Goal: Navigation & Orientation: Find specific page/section

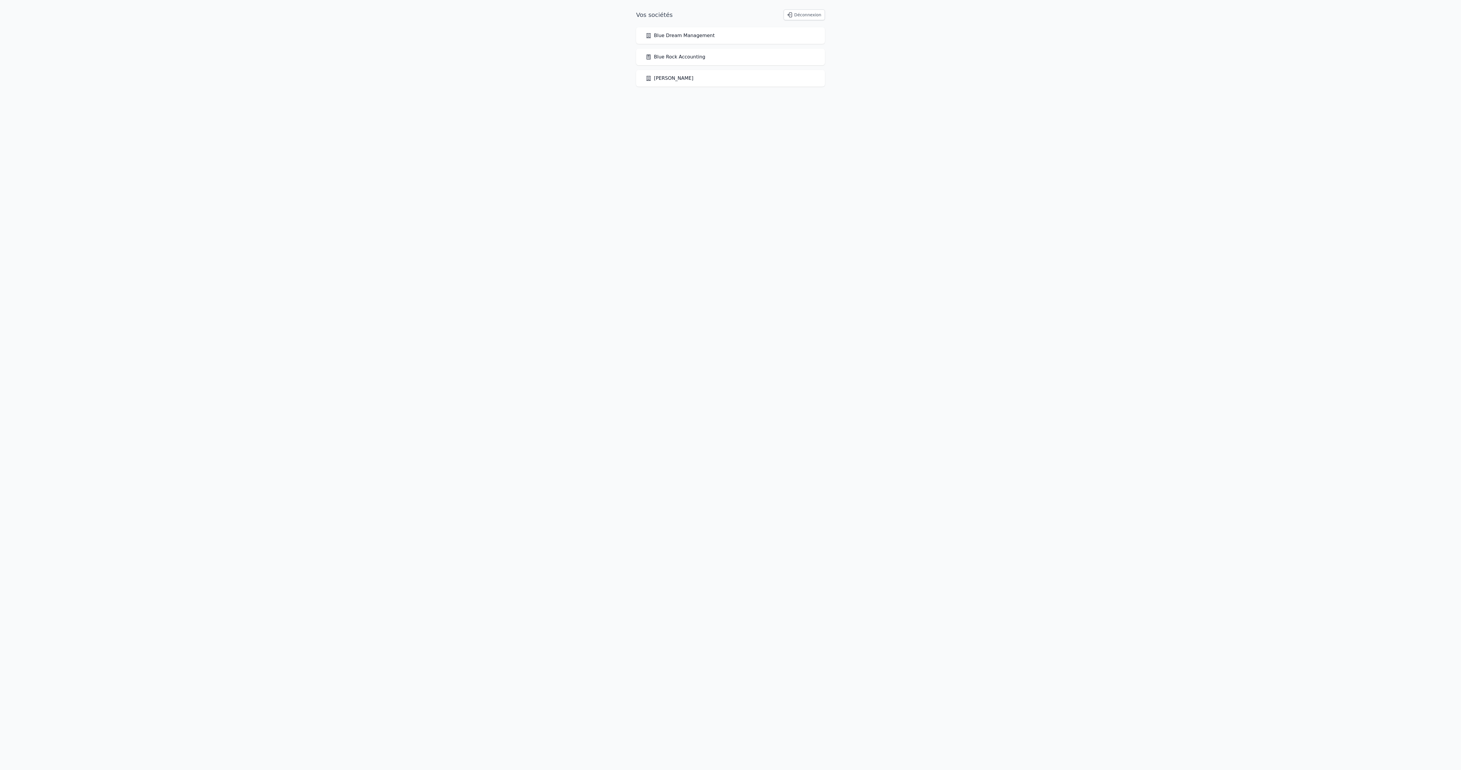
click at [686, 61] on link "Blue Rock Accounting" at bounding box center [675, 56] width 60 height 7
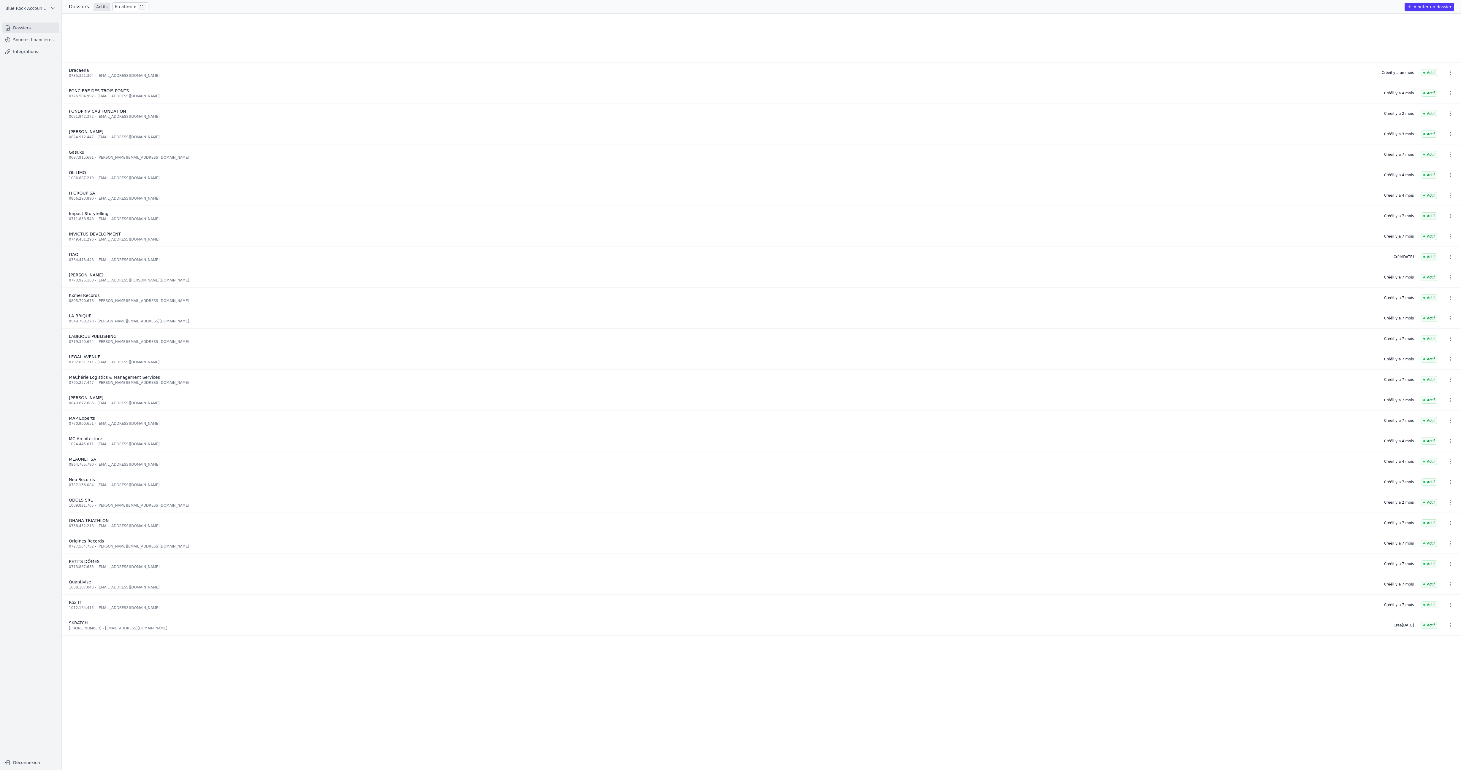
scroll to position [283, 0]
click at [58, 45] on link "Sources financières" at bounding box center [30, 39] width 57 height 11
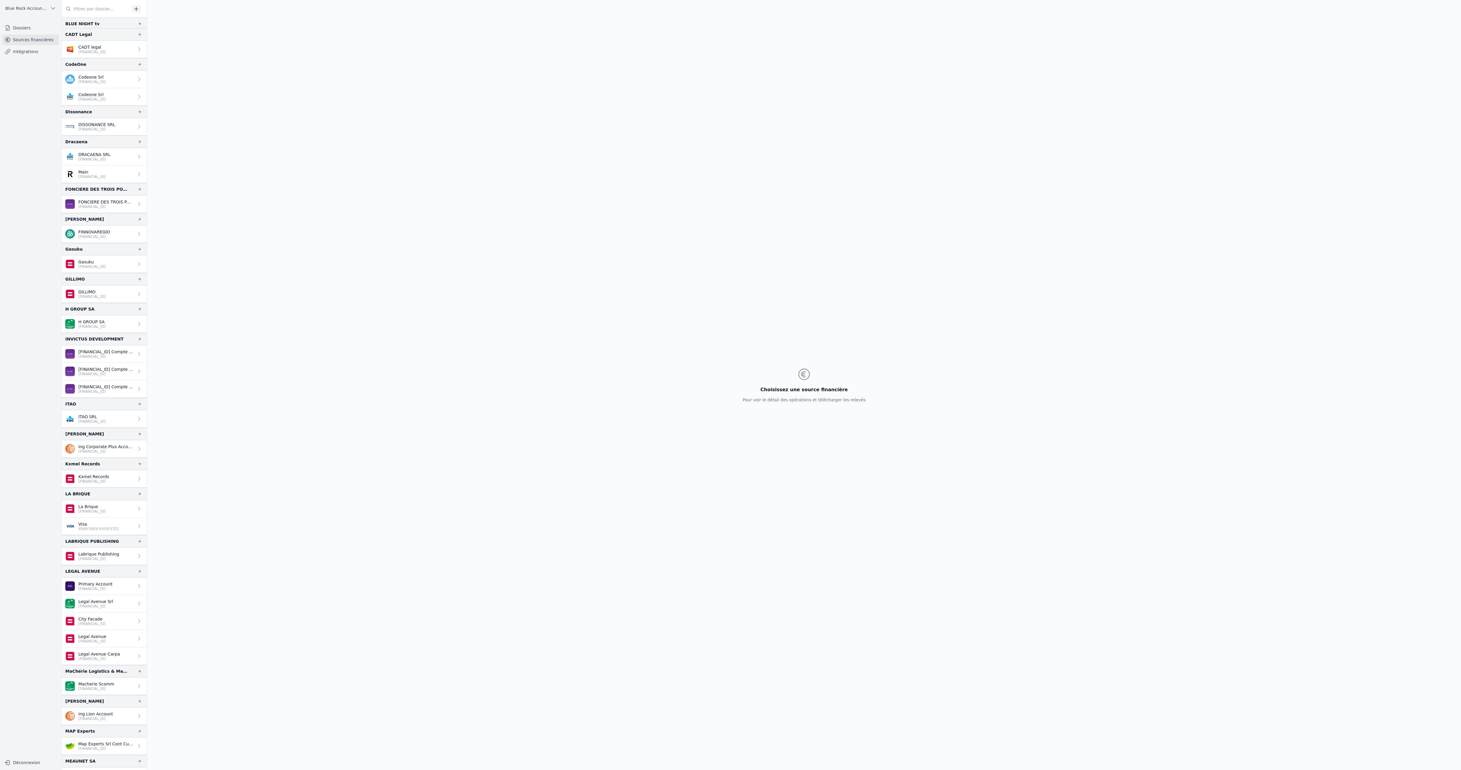
scroll to position [435, 0]
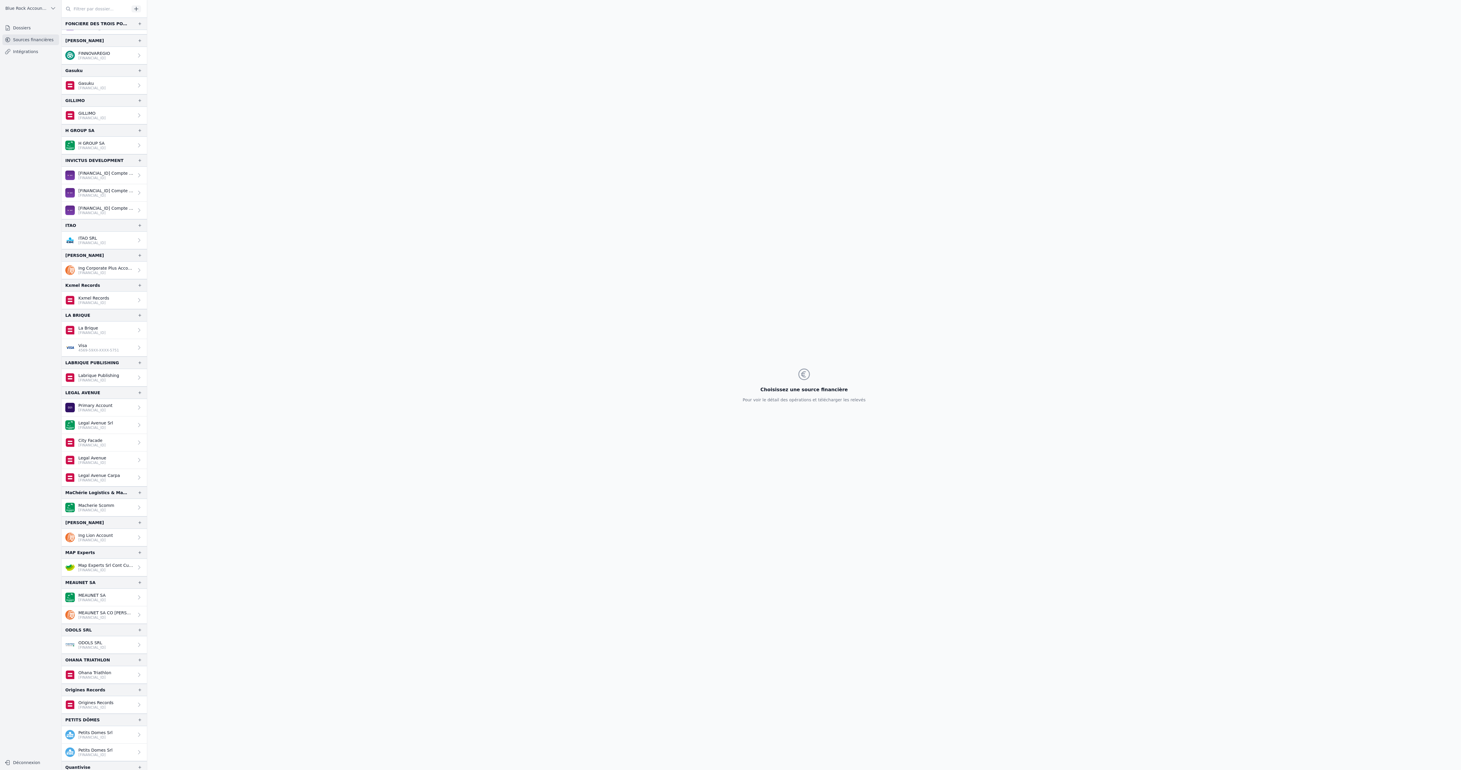
click at [106, 150] on p "[FINANCIAL_ID]" at bounding box center [91, 148] width 27 height 5
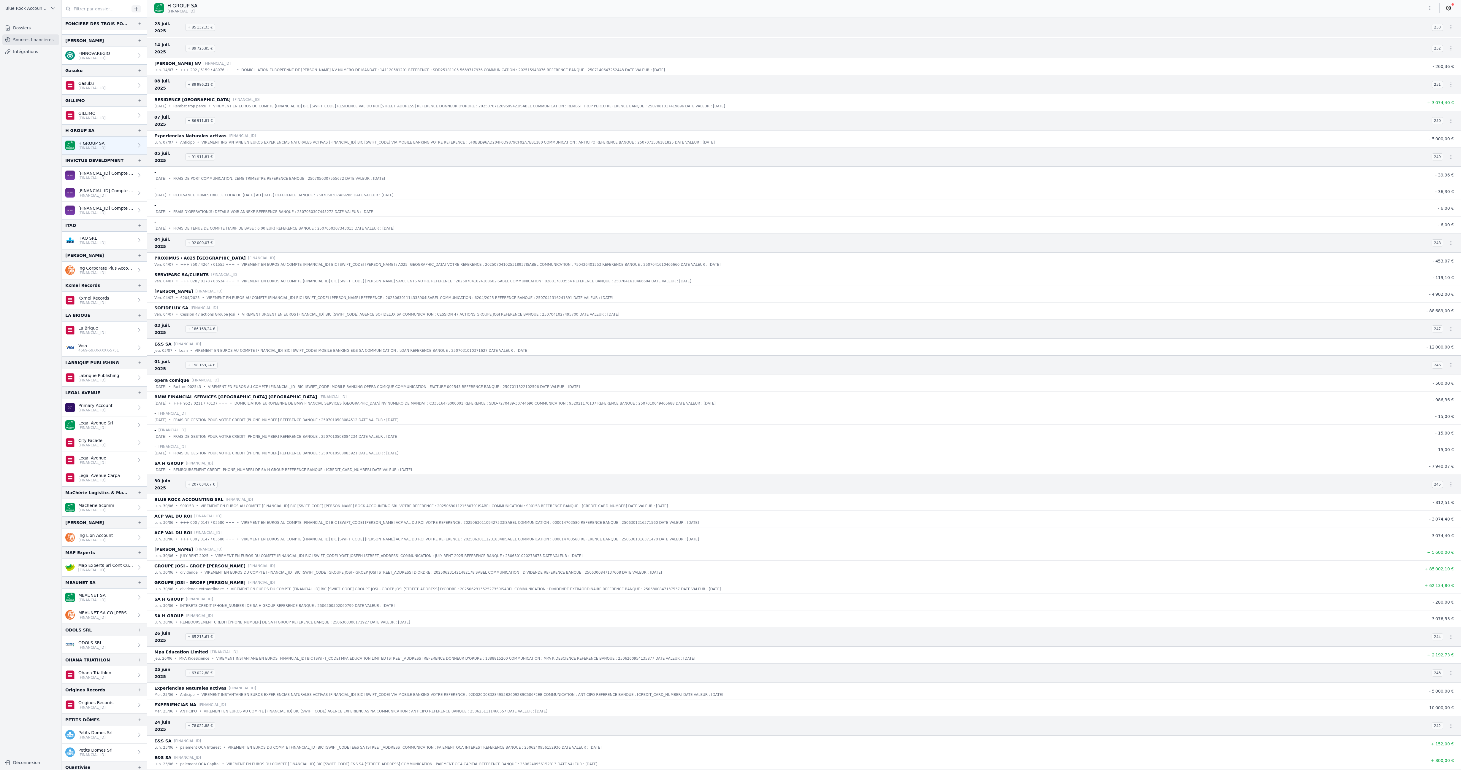
scroll to position [2045, 0]
